Goal: Task Accomplishment & Management: Use online tool/utility

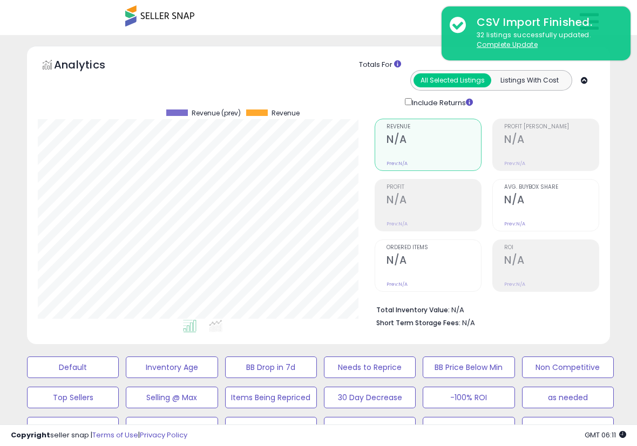
select select "**"
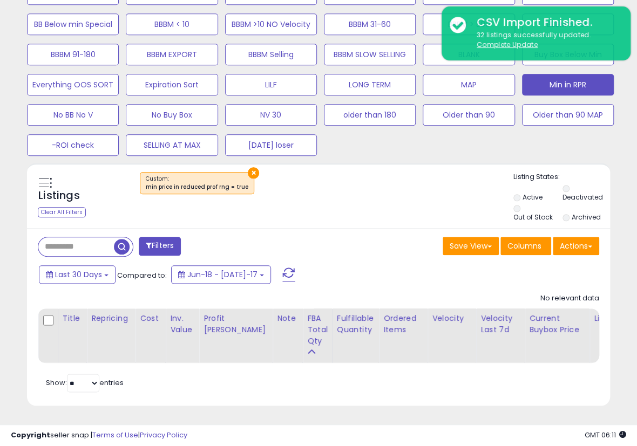
scroll to position [221, 336]
click at [415, 197] on div "Listings Clear All Filters × Listing States:" at bounding box center [318, 198] width 583 height 52
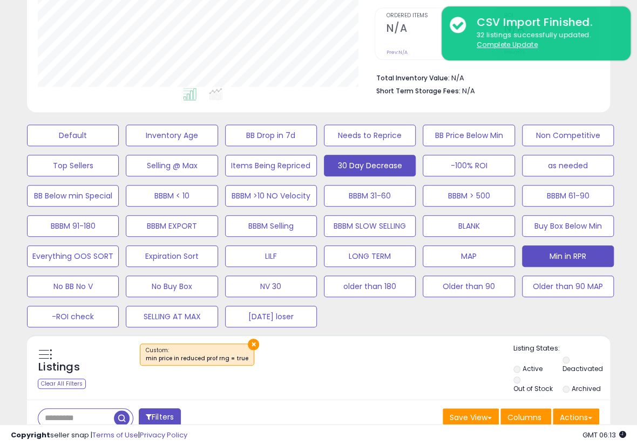
scroll to position [231, 0]
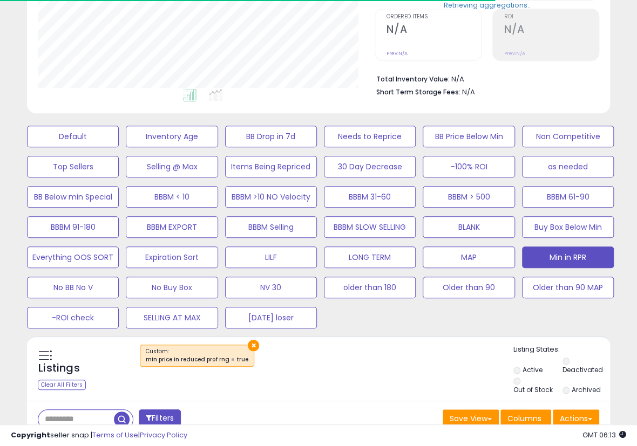
scroll to position [221, 336]
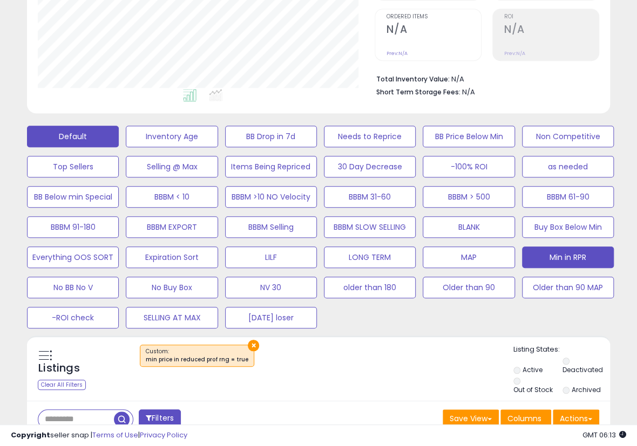
click at [56, 130] on button "Default" at bounding box center [73, 137] width 92 height 22
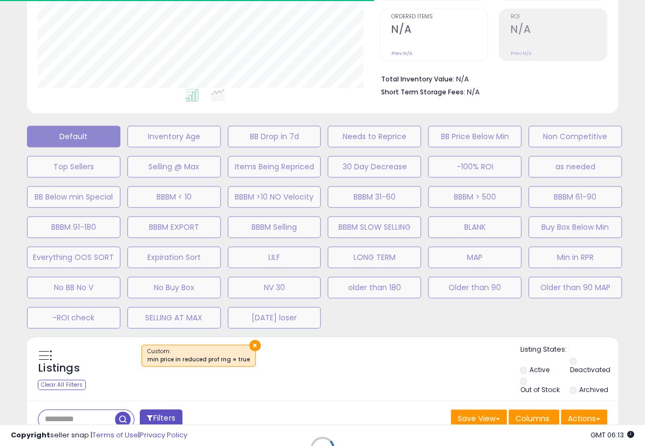
select select "**"
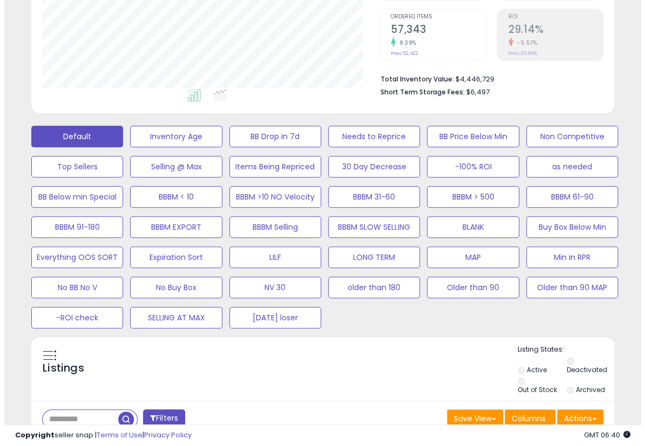
scroll to position [411, 0]
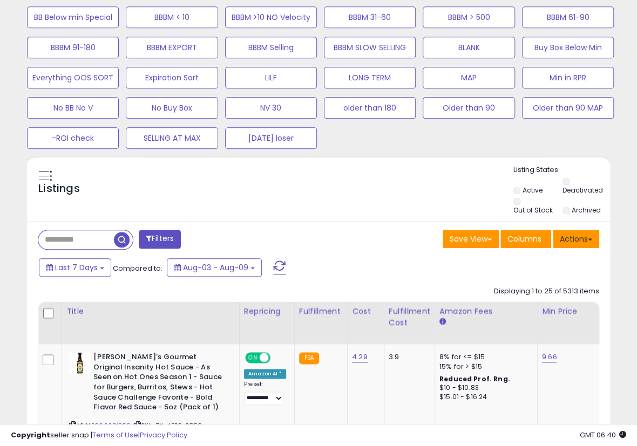
click at [579, 237] on button "Actions" at bounding box center [575, 239] width 46 height 18
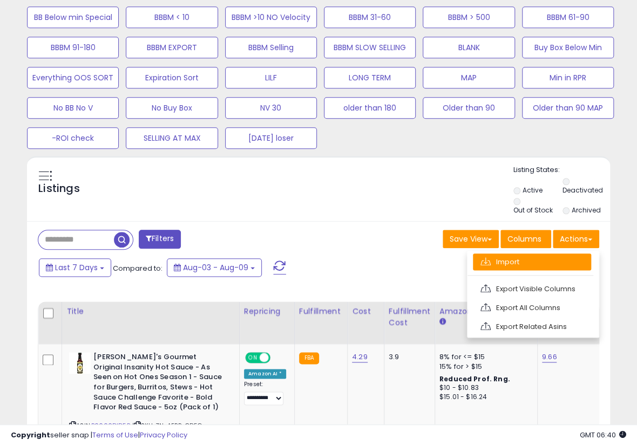
click at [541, 261] on link "Import" at bounding box center [532, 262] width 118 height 17
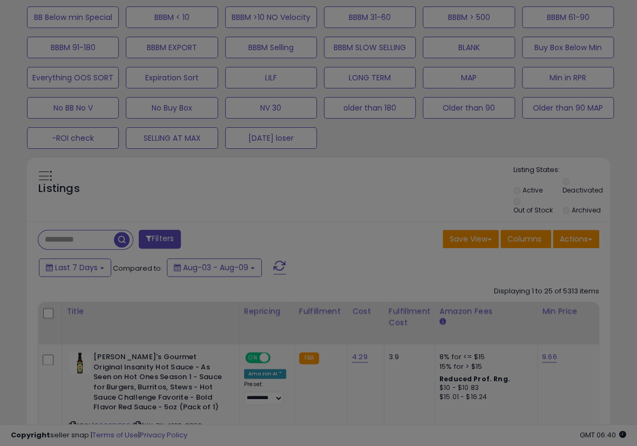
scroll to position [221, 341]
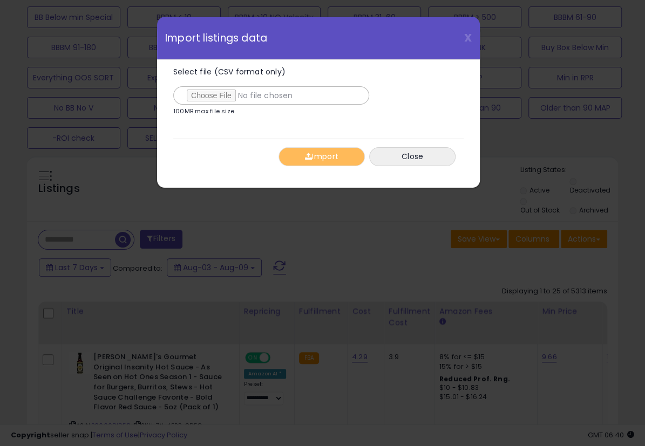
type input "**********"
click at [312, 160] on button "Import" at bounding box center [321, 156] width 86 height 19
drag, startPoint x: 398, startPoint y: 165, endPoint x: 408, endPoint y: 156, distance: 13.8
click at [399, 165] on button "Close" at bounding box center [412, 156] width 86 height 19
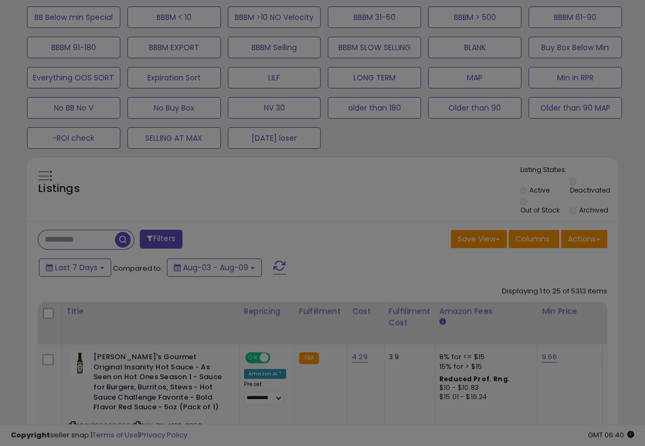
click at [408, 156] on button "Close" at bounding box center [412, 156] width 86 height 19
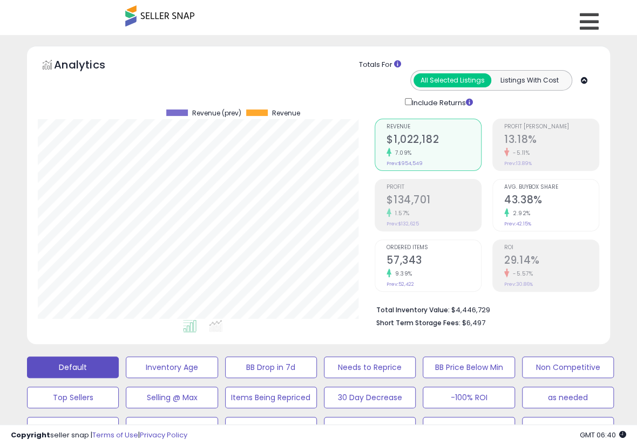
scroll to position [231, 0]
